Goal: Check status: Check status

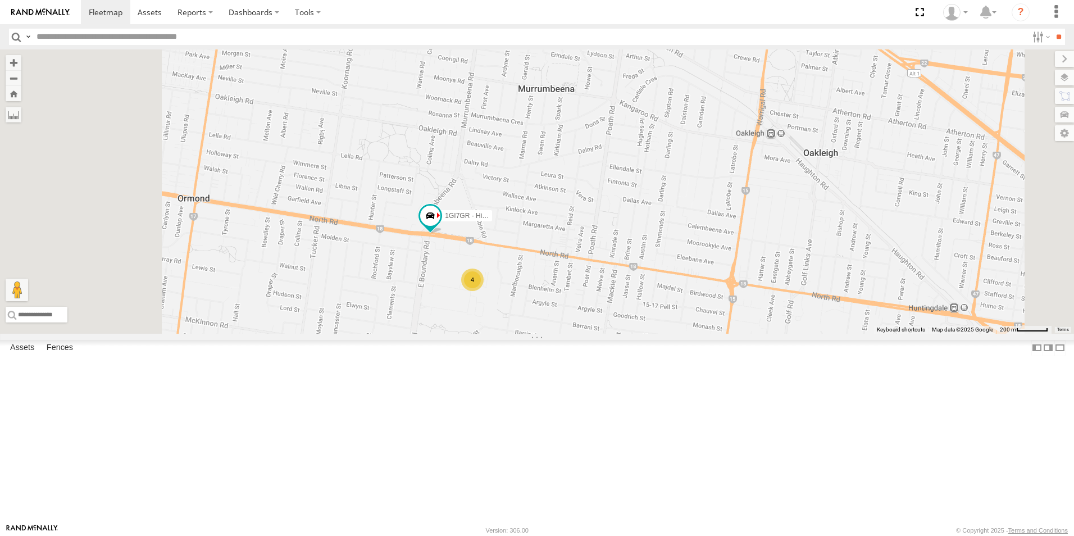
drag, startPoint x: 690, startPoint y: 358, endPoint x: 769, endPoint y: 277, distance: 112.8
click at [768, 277] on div "YHH191 1GI7GR - Hiace 4" at bounding box center [537, 191] width 1074 height 284
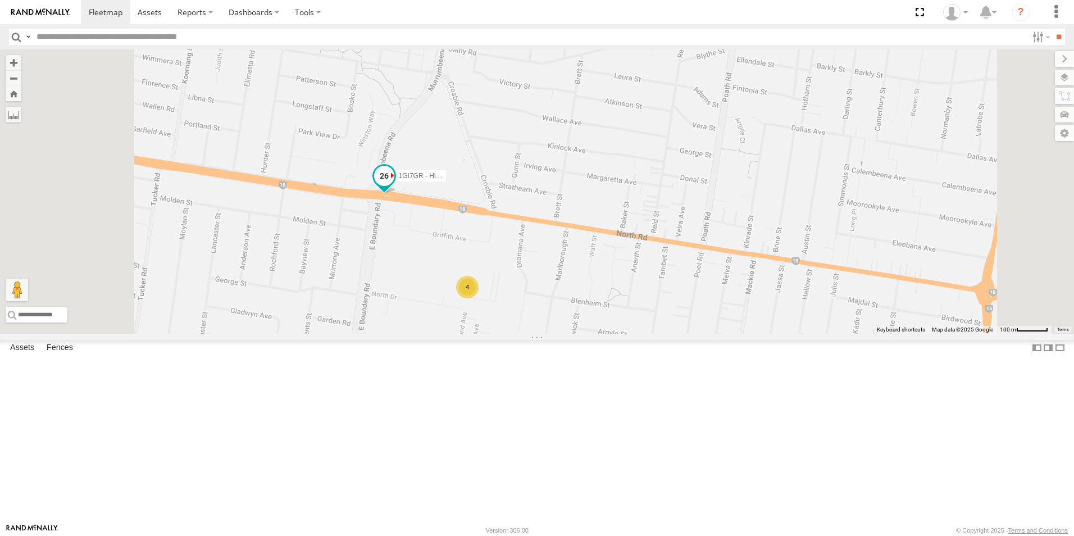
click at [394, 186] on span at bounding box center [384, 176] width 20 height 20
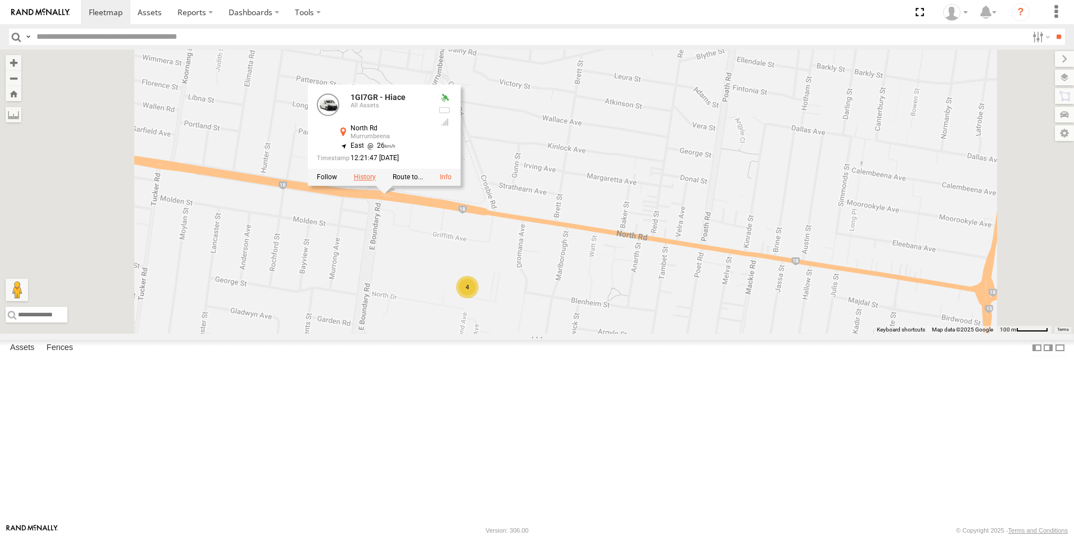
click at [376, 181] on label at bounding box center [365, 178] width 22 height 8
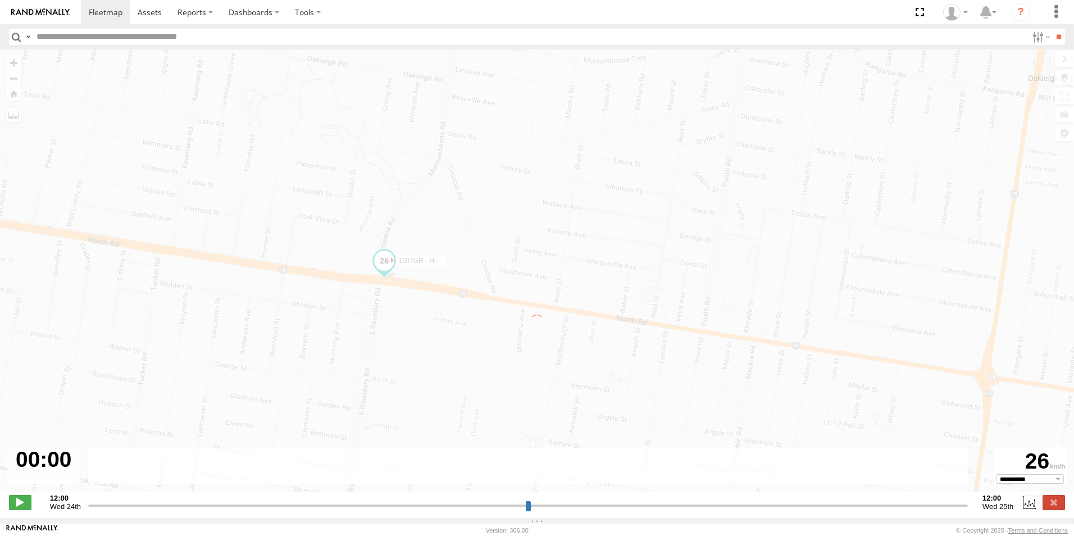
type input "**********"
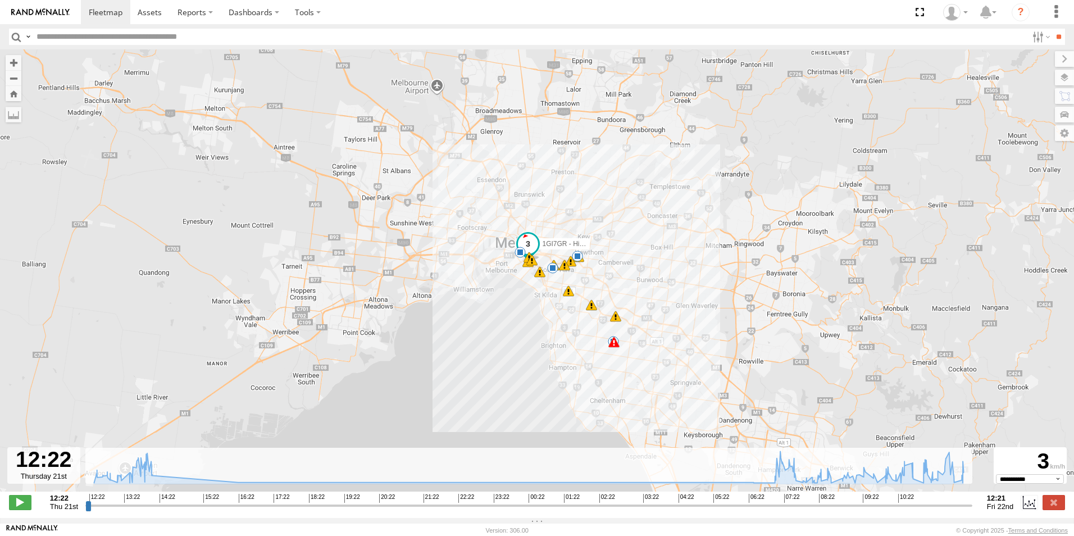
click at [653, 290] on div "1GI7GR - Hiace 12:22 Thu 13:23 Thu 13:25 Thu 13:32 Thu 13:42 Thu 13:48 Thu 13:5…" at bounding box center [537, 276] width 1074 height 454
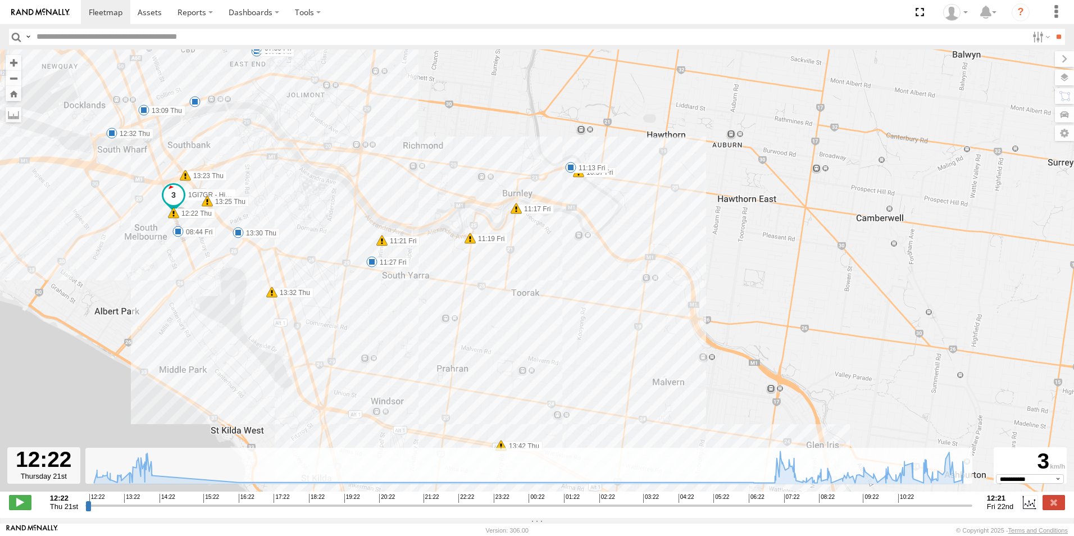
click at [569, 172] on span at bounding box center [570, 167] width 11 height 11
click at [569, 159] on div "11:13 [DATE] 11:16 [DATE] 3 [STREET_ADDRESS]" at bounding box center [571, 129] width 124 height 60
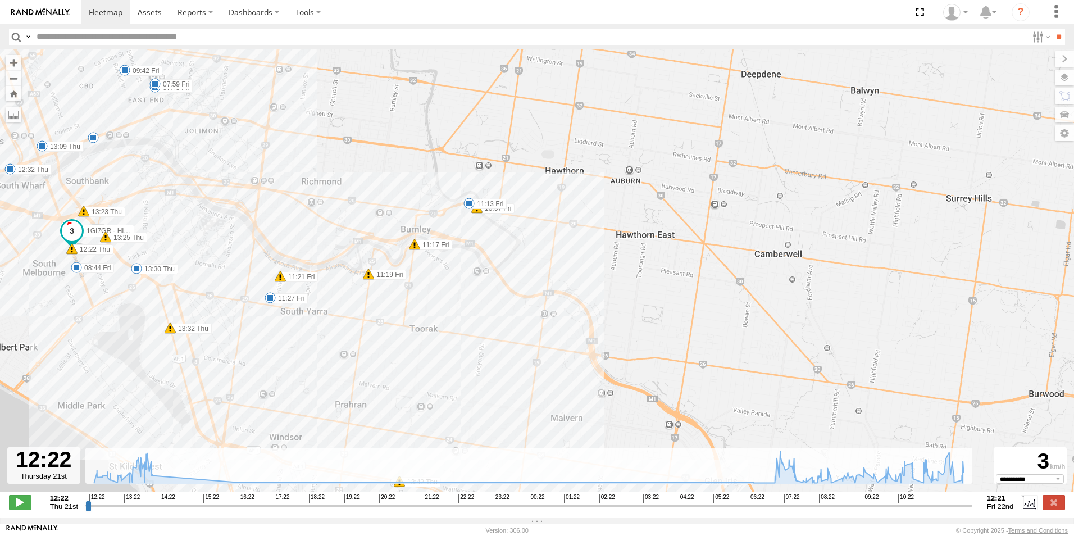
click at [269, 298] on span at bounding box center [270, 297] width 11 height 11
click at [269, 289] on div "11:27 [DATE] 11:30 [DATE] 3 19 [PERSON_NAME] [GEOGRAPHIC_DATA]" at bounding box center [270, 259] width 134 height 60
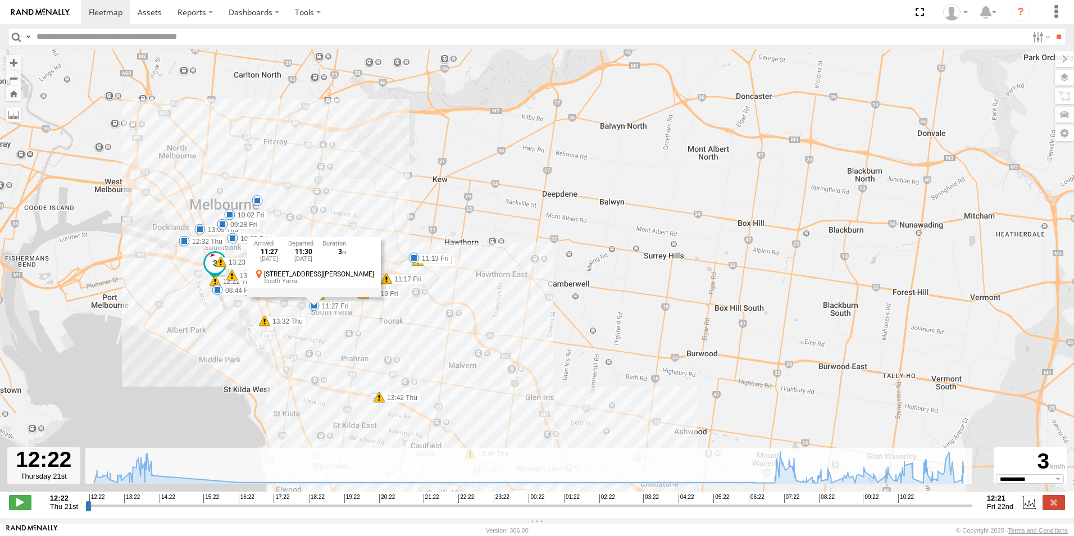
click at [219, 295] on span at bounding box center [217, 289] width 11 height 11
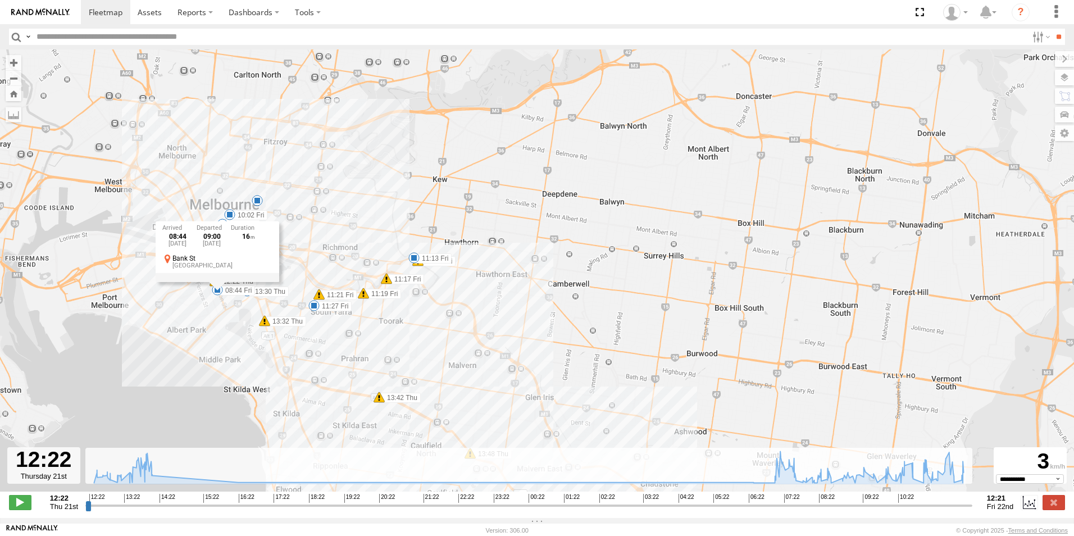
click at [222, 314] on div "1GI7GR - Hiace 12:22 Thu 13:23 Thu 13:25 Thu 13:32 Thu 13:42 Thu 13:48 Thu 13:5…" at bounding box center [537, 276] width 1074 height 454
click at [231, 243] on span at bounding box center [232, 238] width 11 height 11
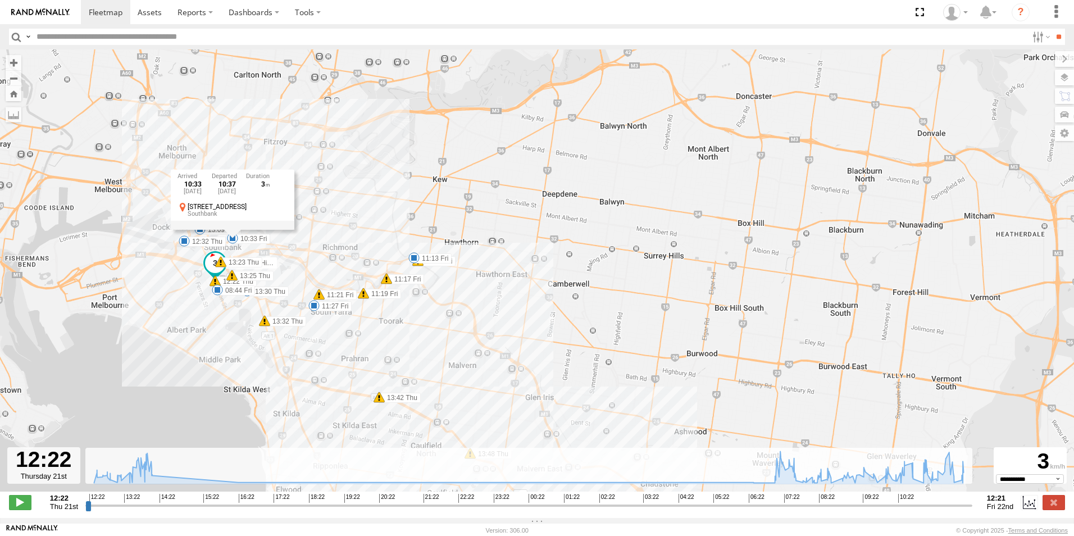
drag, startPoint x: 231, startPoint y: 243, endPoint x: 248, endPoint y: 249, distance: 17.9
click at [231, 230] on div "10:33 [DATE] 10:37 [DATE] 3 [STREET_ADDRESS]" at bounding box center [233, 200] width 124 height 60
click at [220, 226] on span at bounding box center [222, 224] width 11 height 11
click at [220, 216] on div "09:28 [DATE] 09:31 [DATE] 3 [STREET_ADDRESS]" at bounding box center [223, 186] width 124 height 60
click at [231, 220] on span at bounding box center [229, 214] width 11 height 11
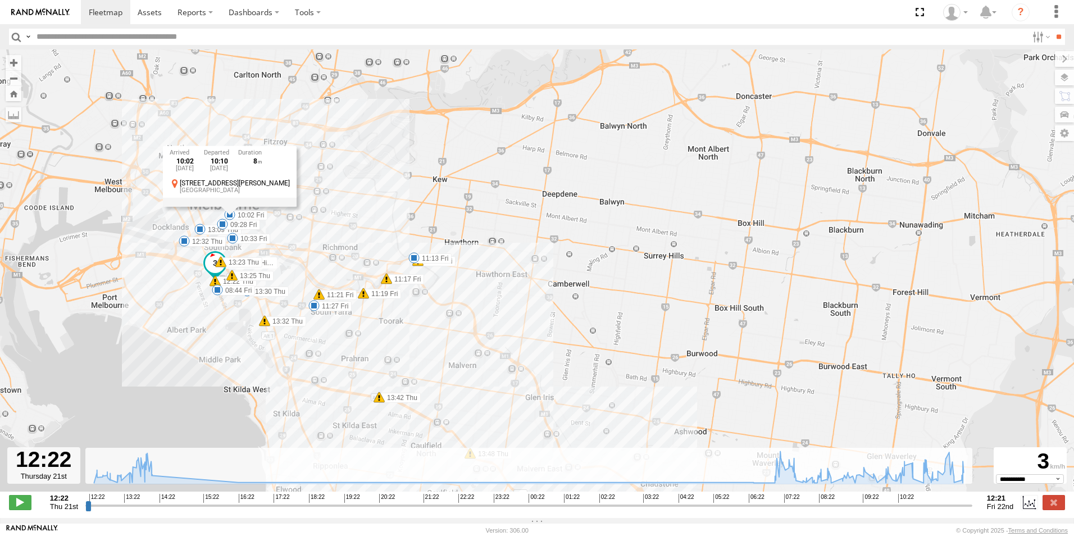
drag, startPoint x: 231, startPoint y: 220, endPoint x: 254, endPoint y: 224, distance: 23.9
click at [241, 206] on div "10:02 [DATE] 10:10 [DATE] 8 287-[STREET_ADDRESS][PERSON_NAME]" at bounding box center [230, 176] width 134 height 60
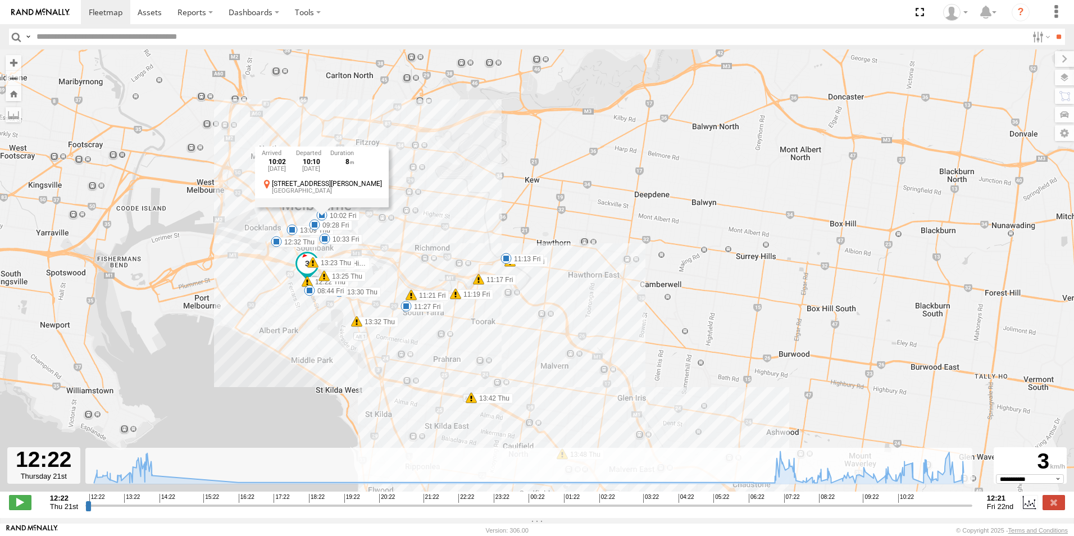
drag, startPoint x: 317, startPoint y: 226, endPoint x: 338, endPoint y: 224, distance: 21.5
click at [327, 207] on div "10:02 [DATE] 10:10 [DATE] 8 287-[STREET_ADDRESS][PERSON_NAME]" at bounding box center [322, 177] width 134 height 60
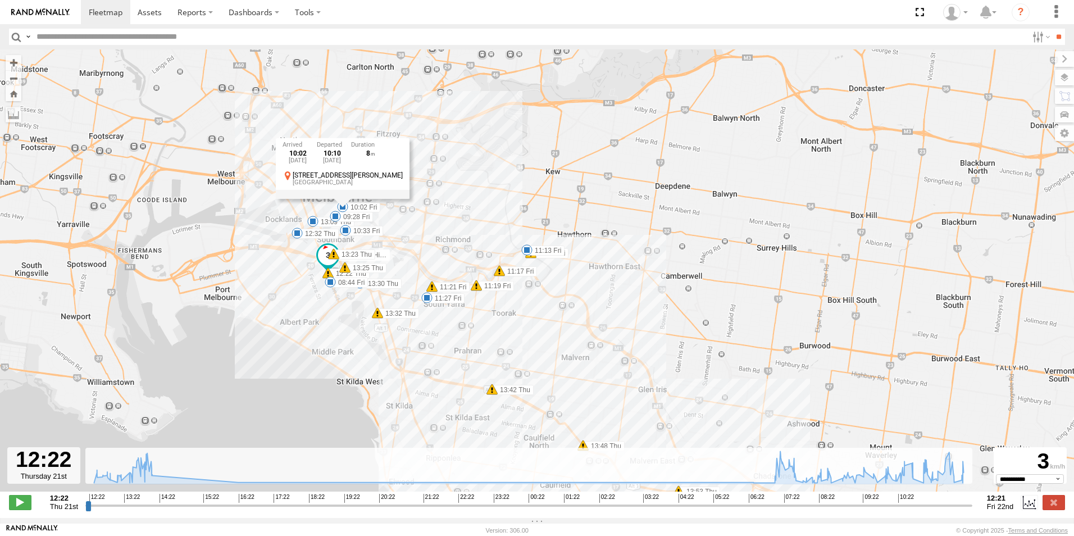
click at [412, 211] on div "1GI7GR - Hiace 12:22 Thu 13:23 Thu 13:25 Thu 13:32 Thu 13:42 Thu 13:48 Thu 13:5…" at bounding box center [537, 276] width 1074 height 454
click at [371, 194] on div "5" at bounding box center [370, 192] width 11 height 11
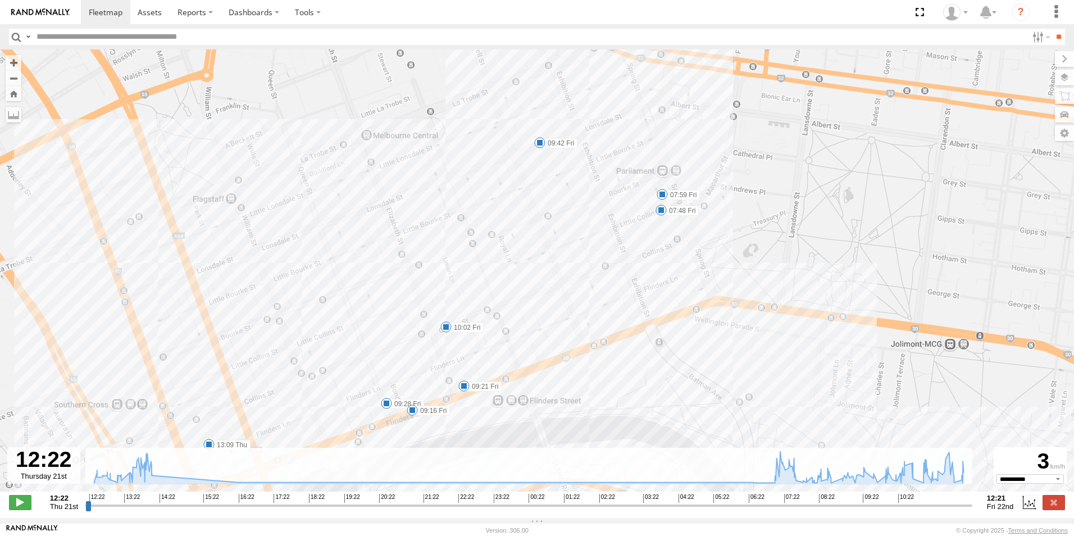
click at [448, 327] on span at bounding box center [445, 326] width 11 height 11
click at [447, 319] on div "10:02 [DATE] 10:10 [DATE] 8 287-[STREET_ADDRESS][PERSON_NAME]" at bounding box center [446, 288] width 134 height 60
click at [664, 197] on span at bounding box center [662, 194] width 11 height 11
click at [662, 213] on span at bounding box center [661, 209] width 11 height 11
click at [538, 146] on span at bounding box center [539, 142] width 11 height 11
